Goal: Task Accomplishment & Management: Manage account settings

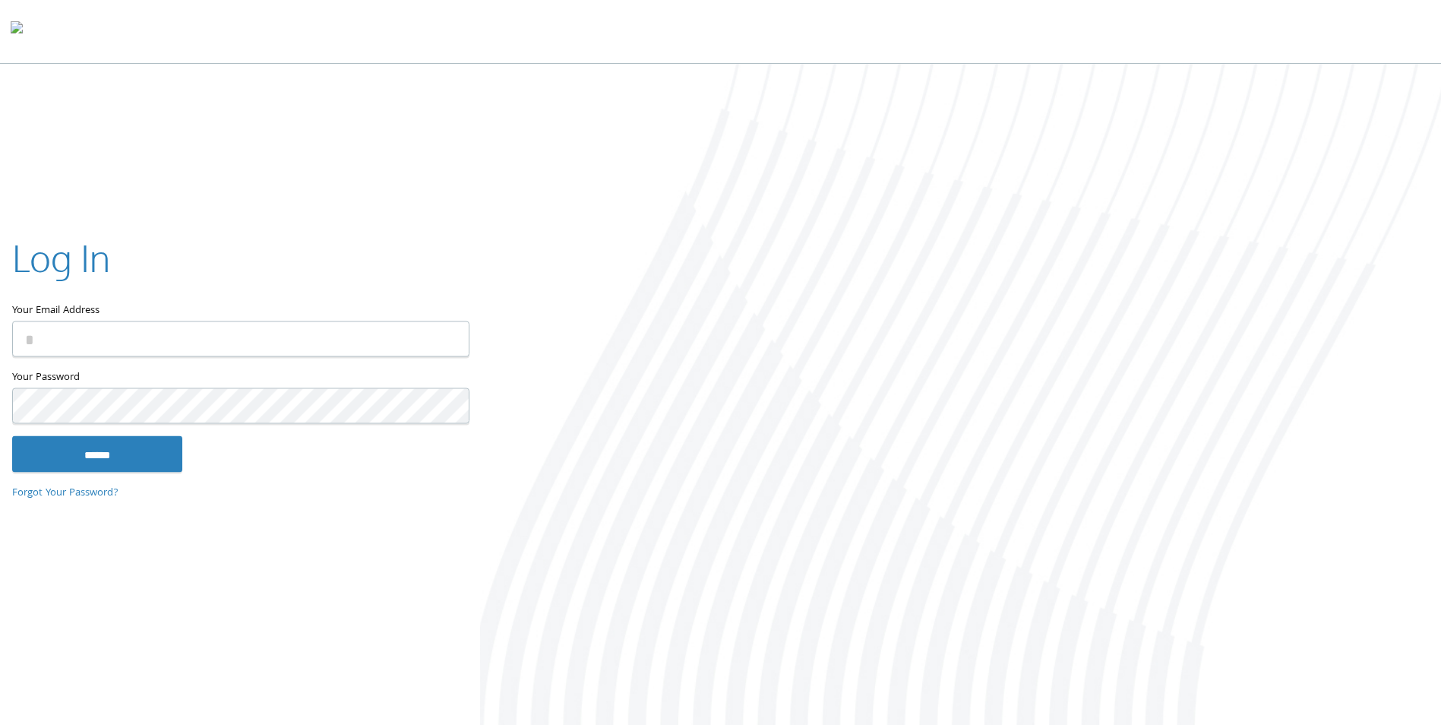
type input "**********"
click at [124, 461] on input "******" at bounding box center [97, 454] width 170 height 36
type input "**********"
click at [128, 451] on input "******" at bounding box center [97, 454] width 170 height 36
